Goal: Task Accomplishment & Management: Complete application form

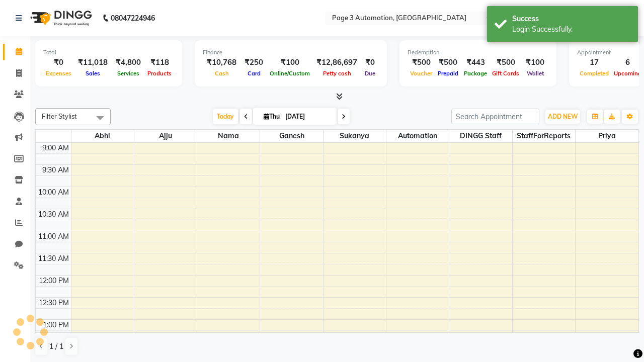
select select "en"
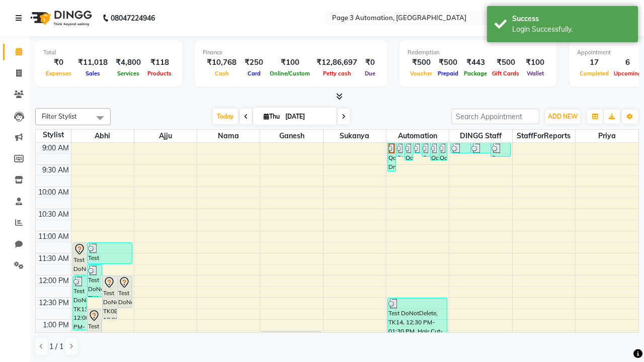
click at [21, 18] on icon at bounding box center [19, 18] width 6 height 7
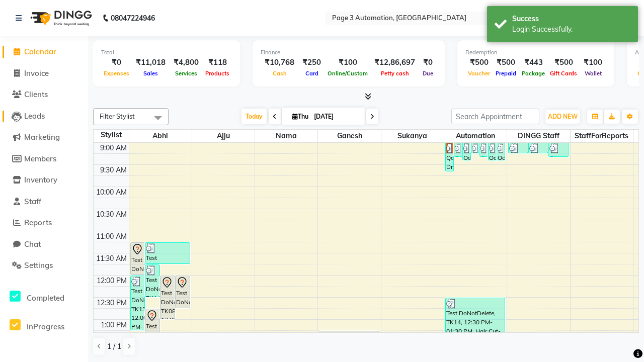
click at [44, 116] on span "Leads" at bounding box center [34, 116] width 21 height 10
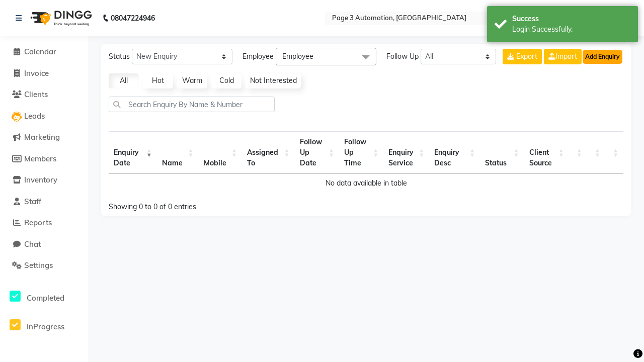
click at [603, 56] on button "Add Enquiry" at bounding box center [603, 57] width 40 height 14
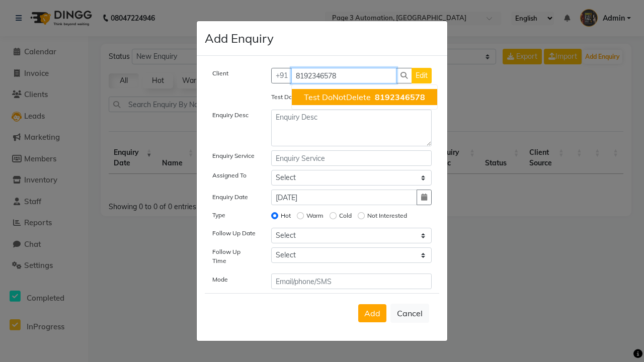
click at [364, 97] on span "Test DoNotDelete" at bounding box center [337, 97] width 67 height 10
type input "8192346578"
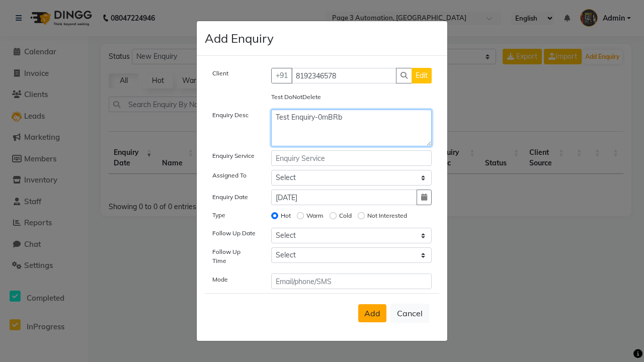
type textarea "Test Enquiry-0mBRb"
click at [372, 314] on span "Add" at bounding box center [372, 314] width 16 height 10
select select
radio input "false"
select select
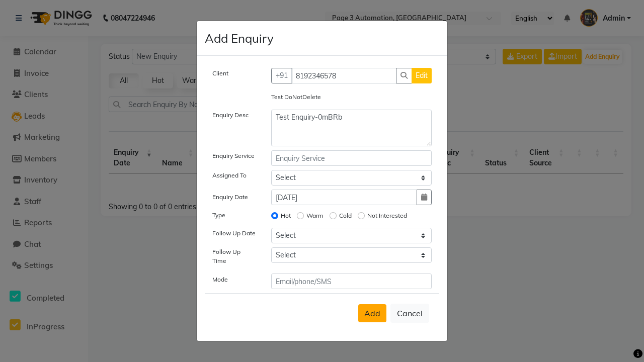
select select
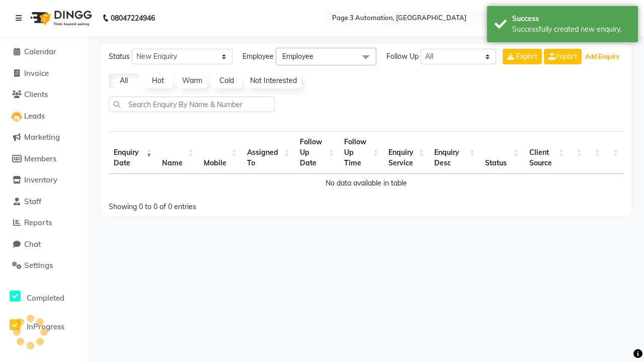
select select "10"
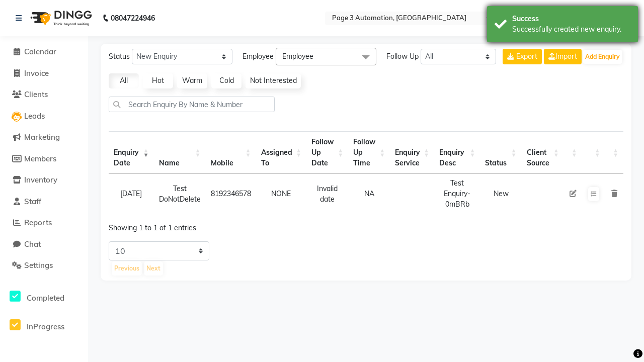
click at [563, 26] on div "Successfully created new enquiry." at bounding box center [571, 29] width 118 height 11
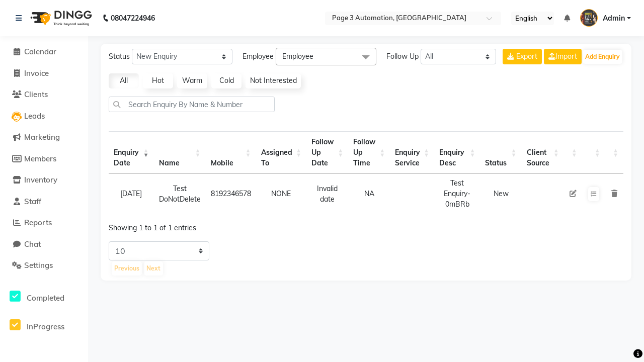
click at [573, 194] on icon at bounding box center [573, 193] width 7 height 7
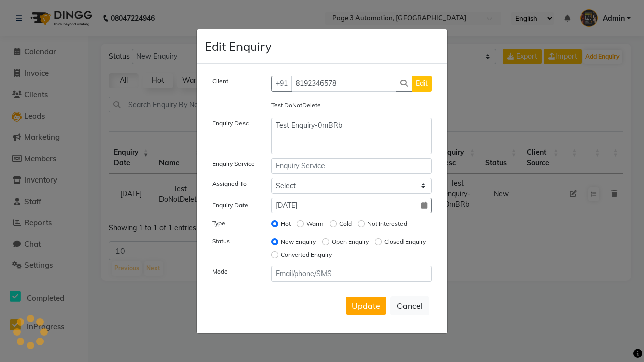
select select "711"
click at [366, 306] on span "Update" at bounding box center [366, 306] width 29 height 10
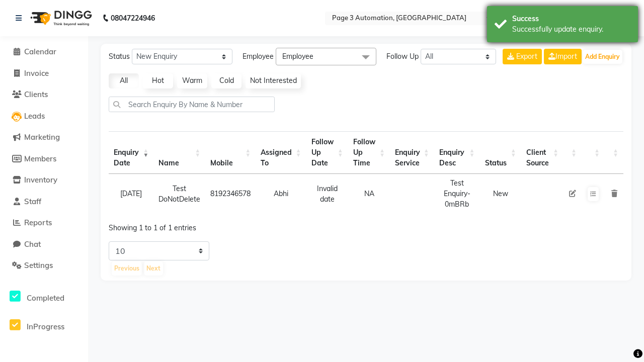
click at [563, 26] on div "Successfully update enquiry." at bounding box center [571, 29] width 118 height 11
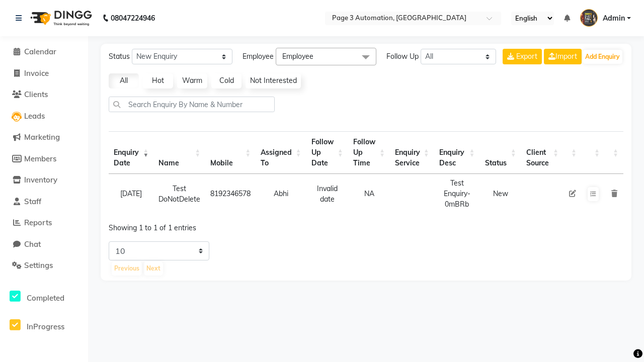
click at [614, 194] on icon at bounding box center [615, 193] width 6 height 7
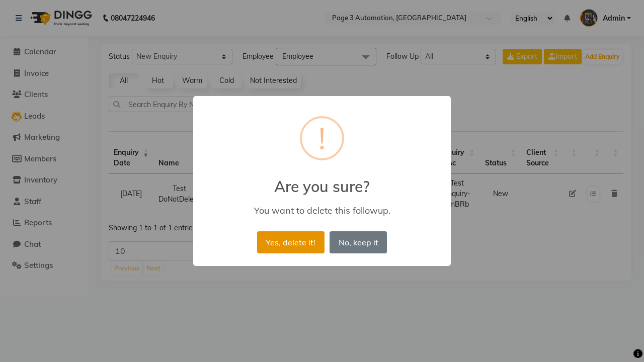
click at [290, 242] on button "Yes, delete it!" at bounding box center [290, 243] width 67 height 22
